Goal: Task Accomplishment & Management: Complete application form

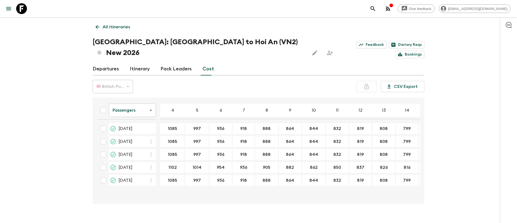
click at [133, 164] on span "[DATE]" at bounding box center [126, 167] width 14 height 6
click at [312, 50] on icon "Edit this itinerary" at bounding box center [314, 52] width 5 height 5
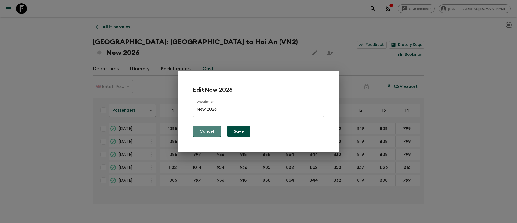
click at [210, 131] on button "Cancel" at bounding box center [207, 131] width 28 height 11
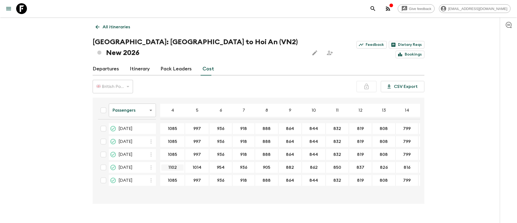
click at [173, 164] on input "1102" at bounding box center [172, 167] width 22 height 6
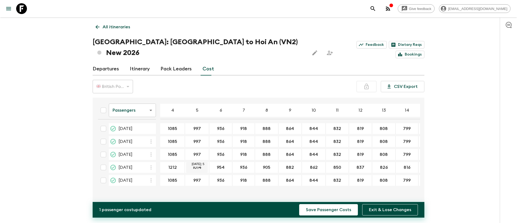
type input "1212"
type input "1124"
drag, startPoint x: 225, startPoint y: 159, endPoint x: 209, endPoint y: 159, distance: 15.6
type input "1064"
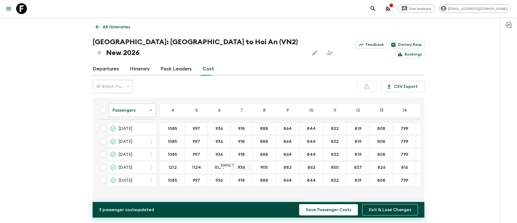
drag, startPoint x: 245, startPoint y: 157, endPoint x: 231, endPoint y: 159, distance: 14.4
type input "1046"
type input "1015"
drag, startPoint x: 291, startPoint y: 157, endPoint x: 273, endPoint y: 157, distance: 18.6
type input "992"
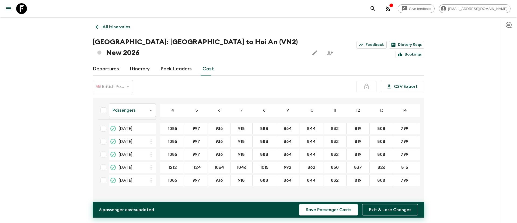
drag, startPoint x: 312, startPoint y: 156, endPoint x: 297, endPoint y: 157, distance: 15.4
type input "972"
drag, startPoint x: 336, startPoint y: 157, endPoint x: 328, endPoint y: 157, distance: 8.4
type input "960"
type input "947"
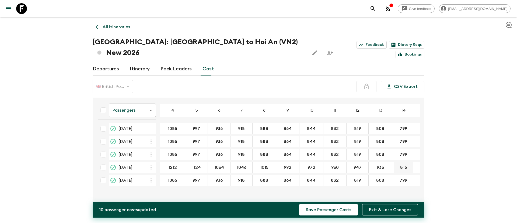
type input "936"
type input "926"
type input "1"
type input "1195"
type input "1107"
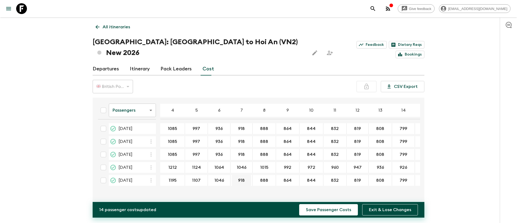
type input "1046"
type input "1028"
type input "998"
type input "974"
type input "954"
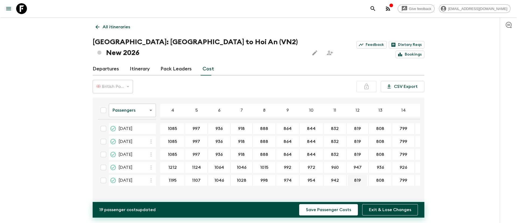
type input "942"
type input "929"
type input "918"
type input "909"
click at [328, 210] on button "Save Passenger Costs" at bounding box center [328, 209] width 59 height 11
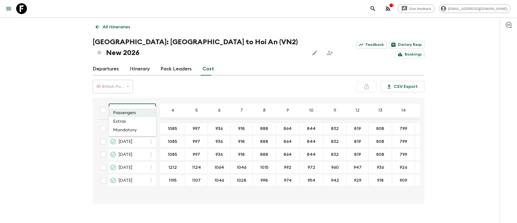
click at [149, 103] on body "Give feedback [EMAIL_ADDRESS][DOMAIN_NAME] All itineraries [GEOGRAPHIC_DATA]: […" at bounding box center [258, 116] width 517 height 233
click at [126, 129] on li "Mandatory" at bounding box center [132, 130] width 47 height 9
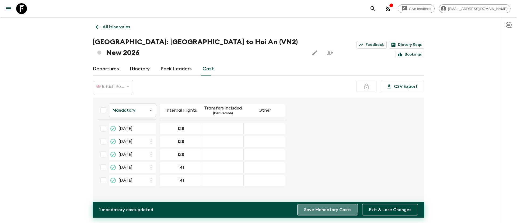
click at [323, 207] on button "Save Mandatory Costs" at bounding box center [327, 209] width 61 height 11
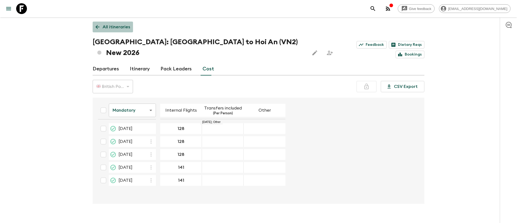
click at [116, 26] on p "All itineraries" at bounding box center [116, 27] width 27 height 6
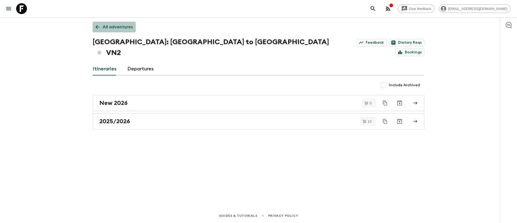
click at [117, 26] on p "All adventures" at bounding box center [118, 27] width 30 height 6
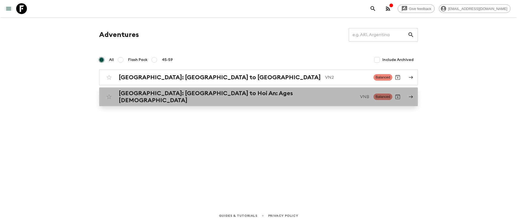
click at [151, 95] on h2 "[GEOGRAPHIC_DATA]: [GEOGRAPHIC_DATA] to Hoi An: Ages [DEMOGRAPHIC_DATA]" at bounding box center [237, 97] width 237 height 14
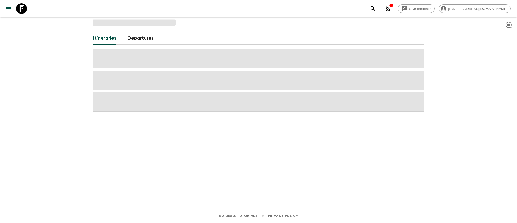
click at [151, 95] on span at bounding box center [259, 101] width 332 height 19
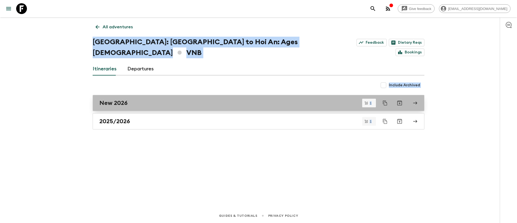
click at [115, 99] on h2 "New 2026" at bounding box center [113, 102] width 28 height 7
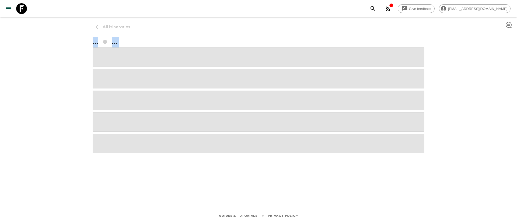
click at [115, 91] on span at bounding box center [259, 100] width 332 height 19
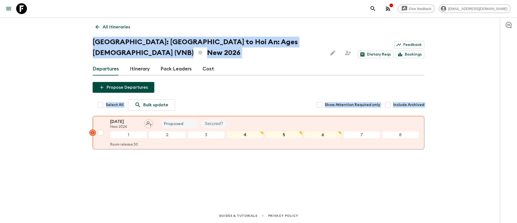
click at [205, 62] on link "Cost" at bounding box center [209, 68] width 12 height 13
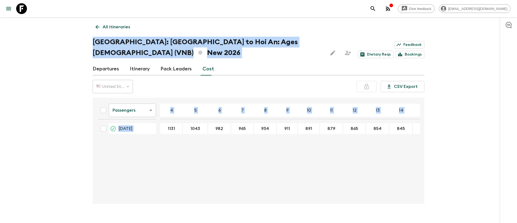
click at [167, 159] on div "Passengers passengersCost ​ 4 5 6 7 8 9 10 11 12 13 14 15 16 17 18 [DATE] 1131 …" at bounding box center [257, 151] width 326 height 98
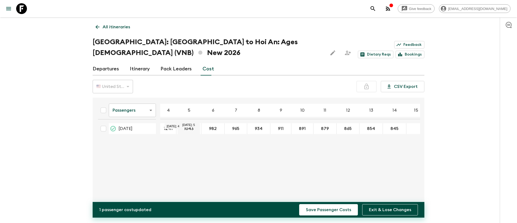
type input "1241"
type input "1153"
type input "1092"
type input "1075"
type input "1044"
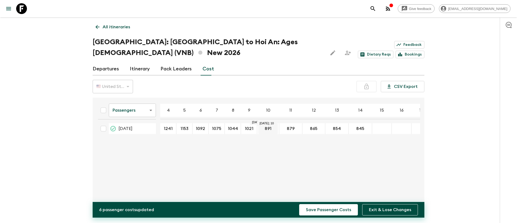
type input "1021"
type input "1001"
type input "989"
type input "975"
type input "964"
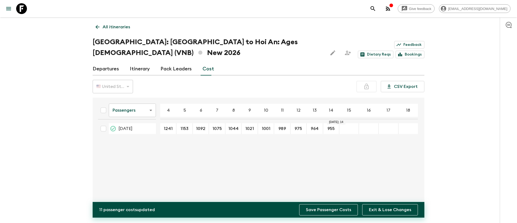
type input "955"
click at [331, 207] on button "Save Passenger Costs" at bounding box center [328, 209] width 59 height 11
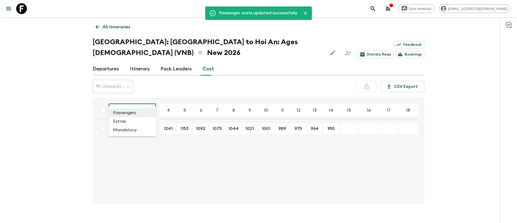
click at [149, 100] on body "Give feedback [EMAIL_ADDRESS][DOMAIN_NAME] Passenger costs updated successfully…" at bounding box center [258, 116] width 517 height 233
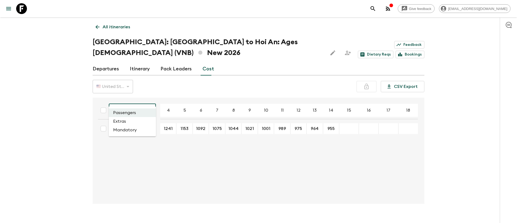
click at [120, 130] on li "Mandatory" at bounding box center [132, 130] width 47 height 9
